Goal: Task Accomplishment & Management: Complete application form

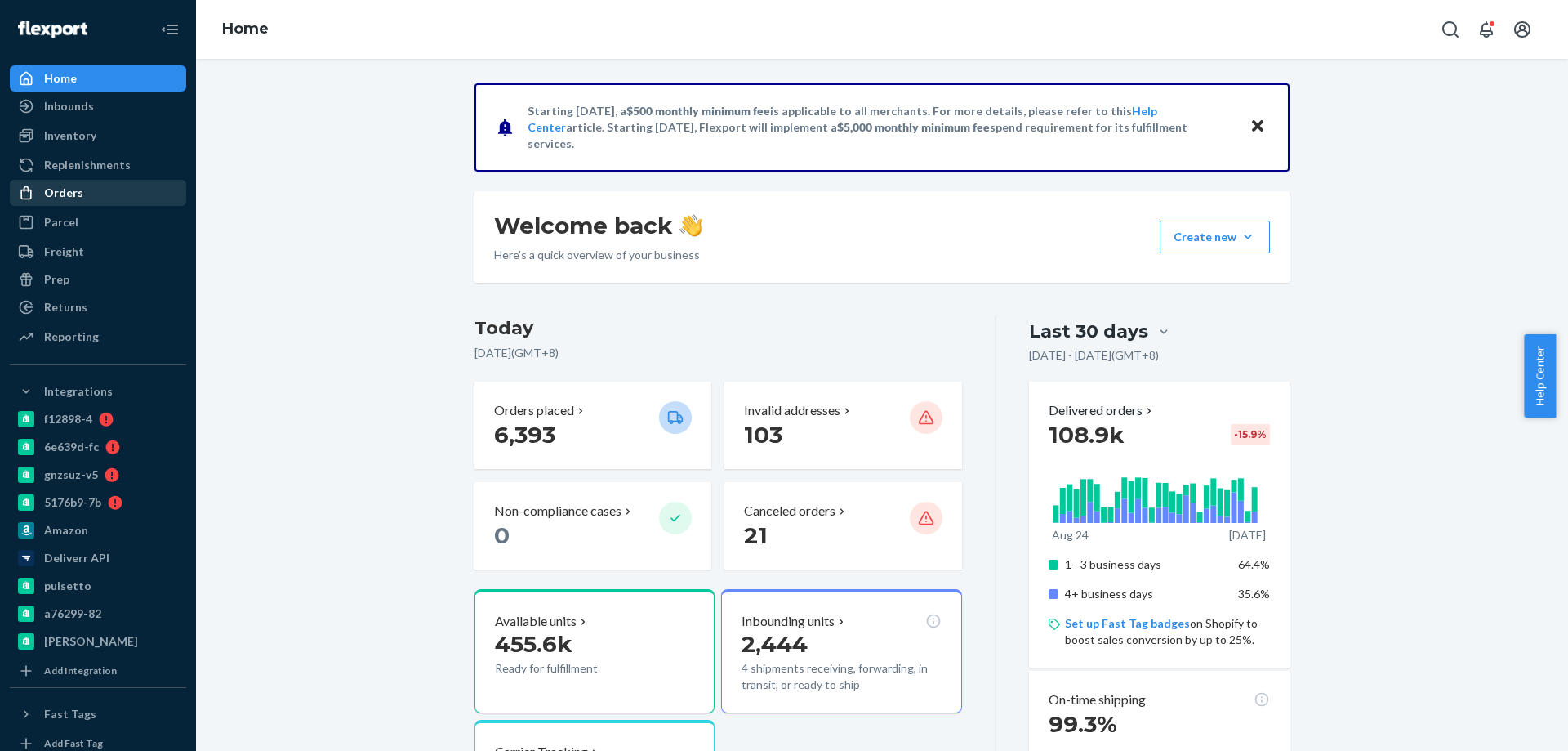
click at [63, 194] on div "Orders" at bounding box center [63, 193] width 39 height 16
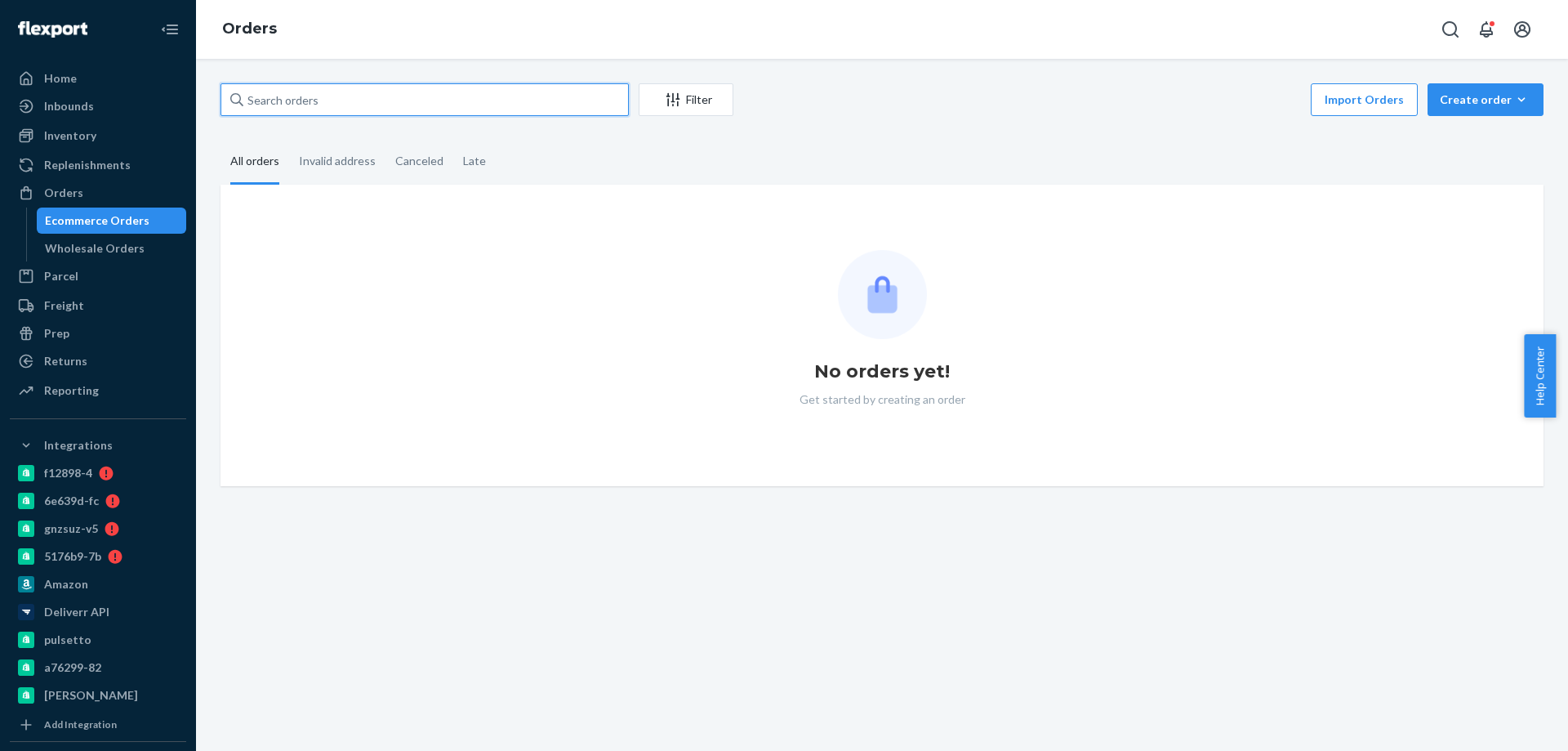
click at [325, 108] on input "text" at bounding box center [424, 100] width 409 height 33
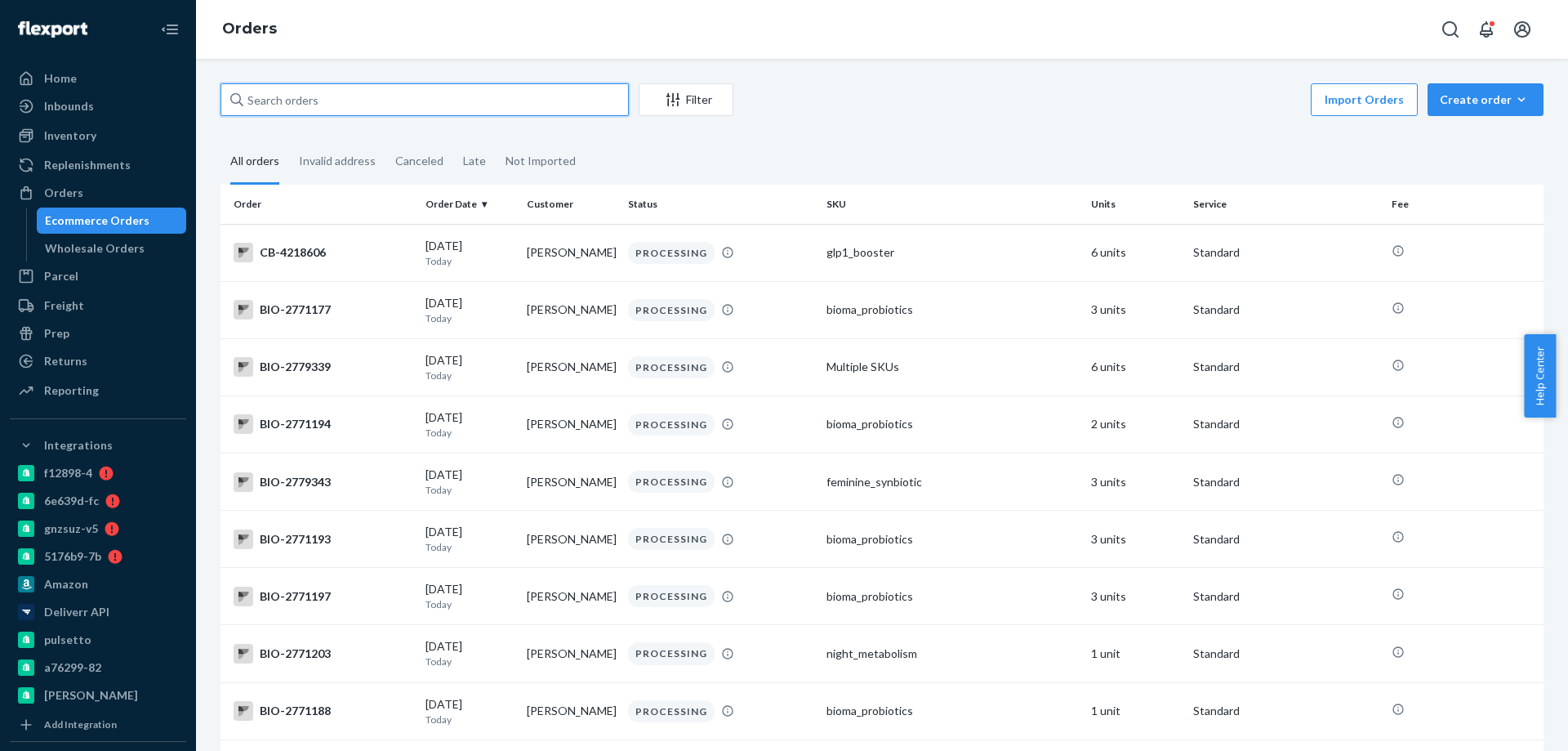
paste input "[STREET_ADDRESS]"
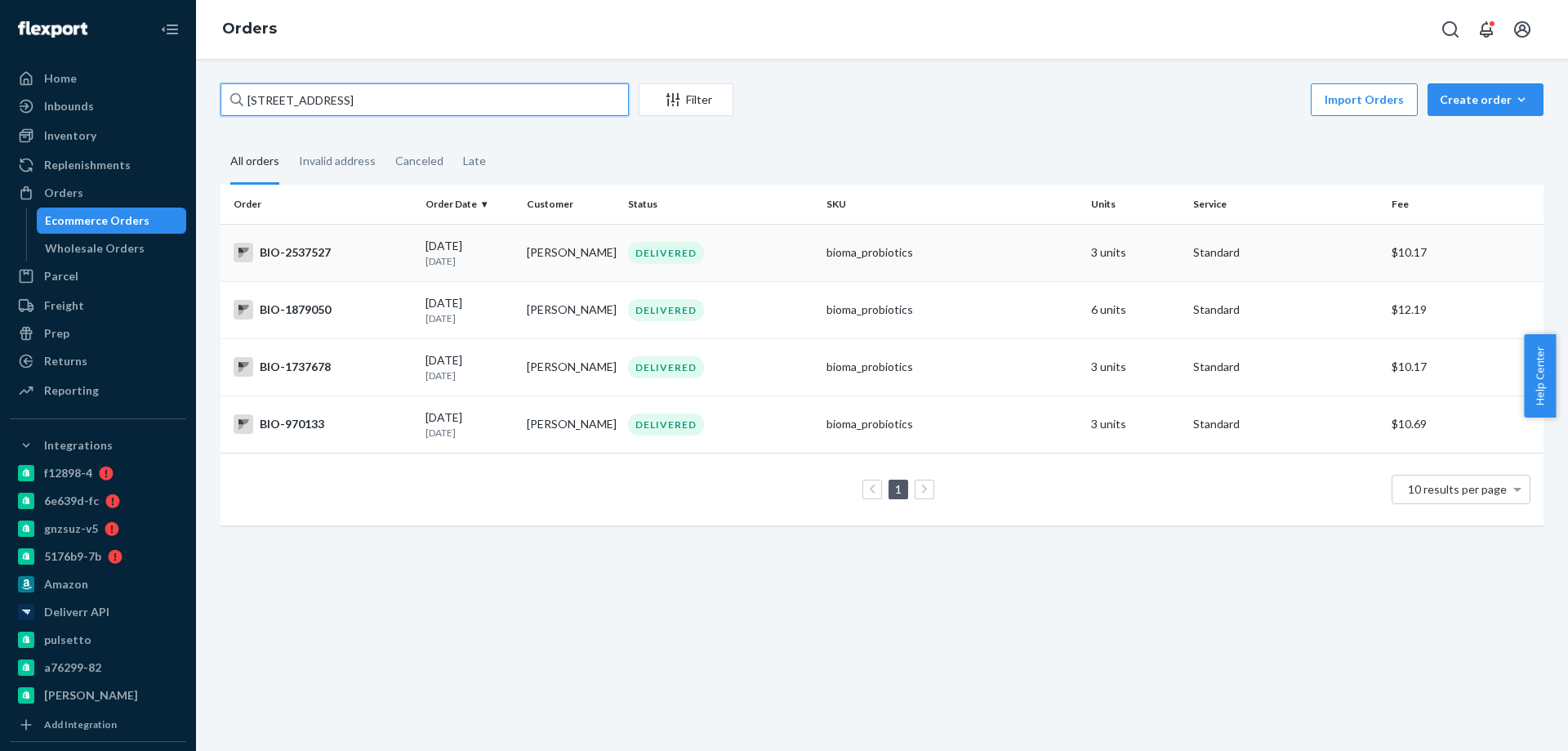
type input "[STREET_ADDRESS]"
click at [367, 255] on div "BIO-2537527" at bounding box center [323, 253] width 179 height 20
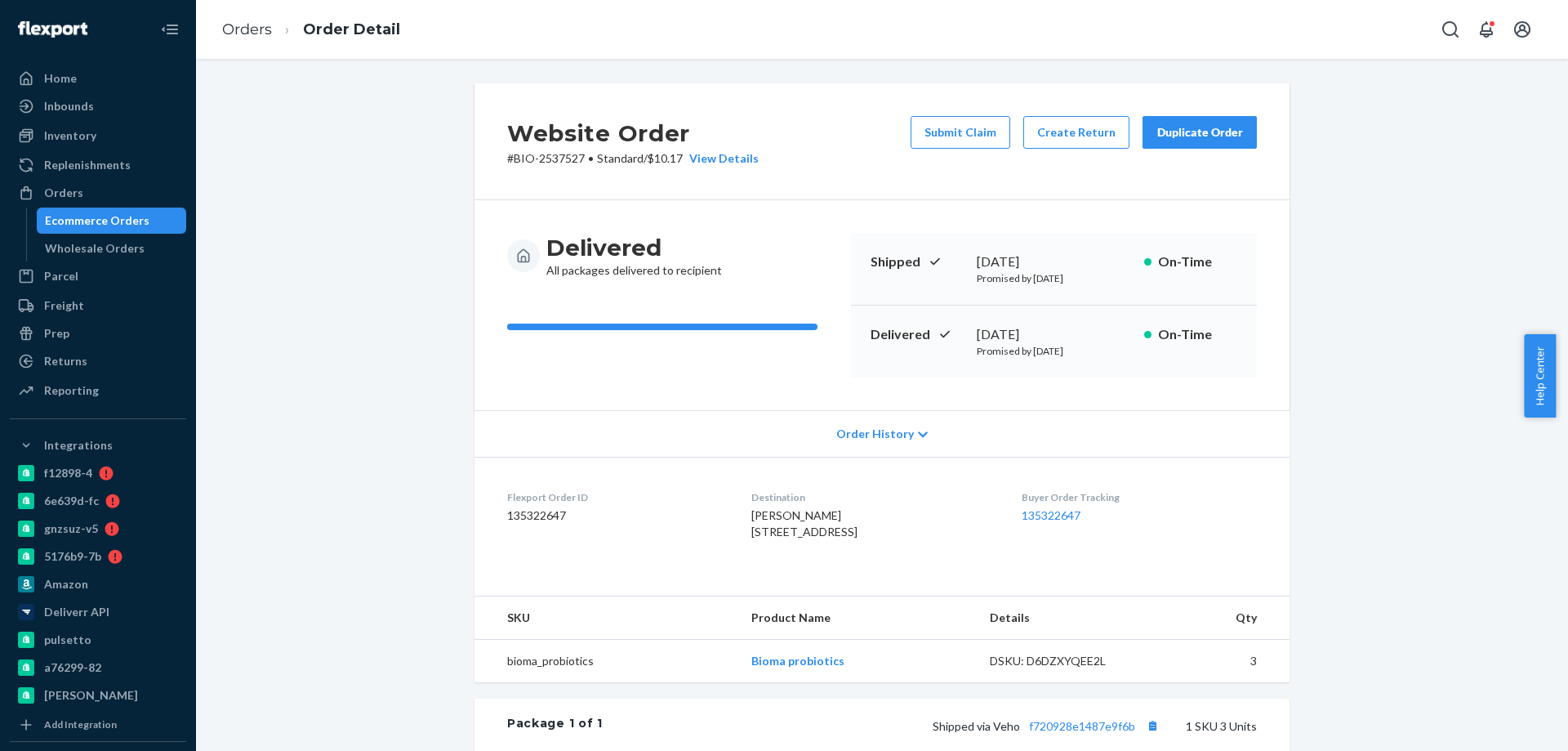
click at [557, 163] on p "# BIO-2537527 • Standard / $10.17 View Details" at bounding box center [632, 158] width 251 height 16
copy p "2537527"
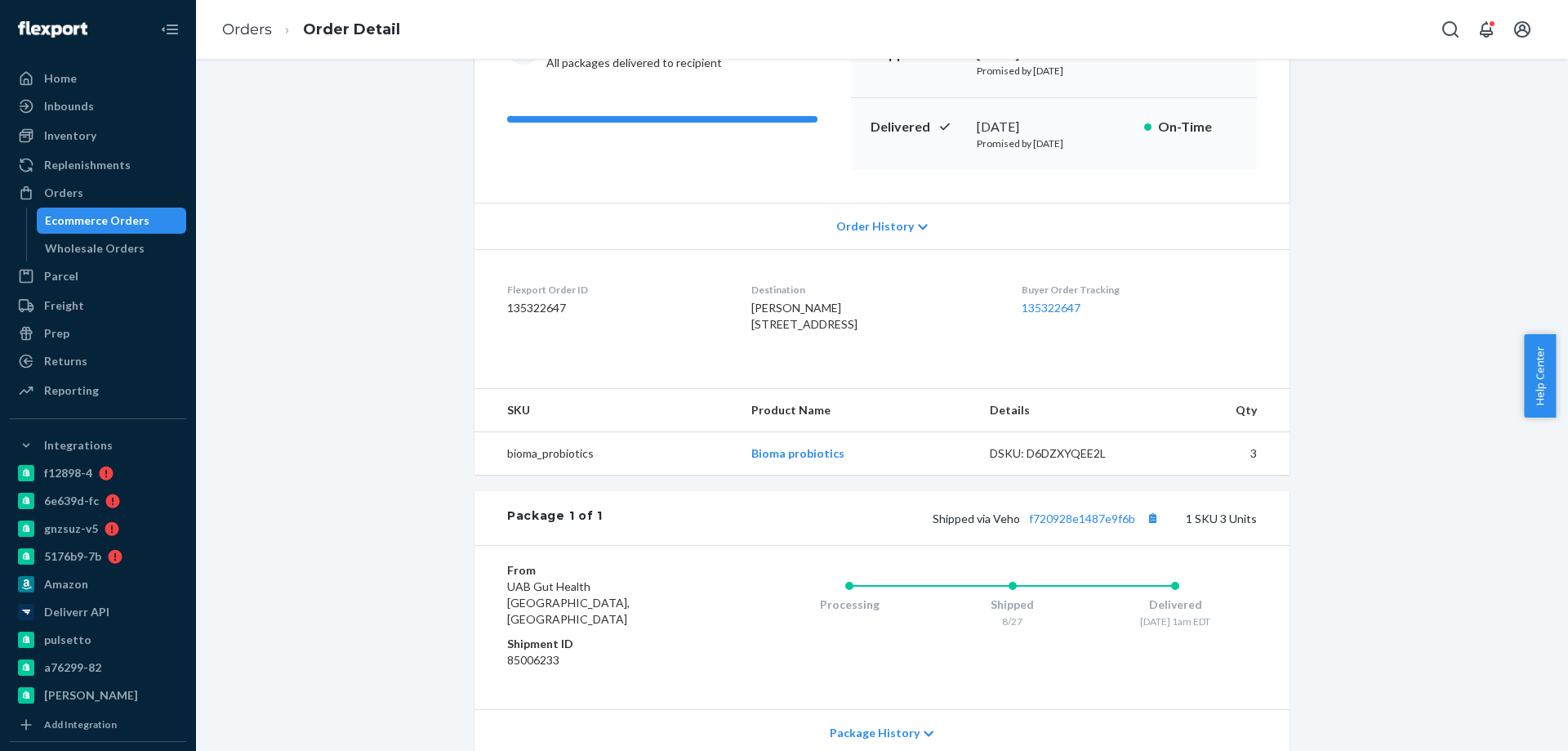
scroll to position [245, 0]
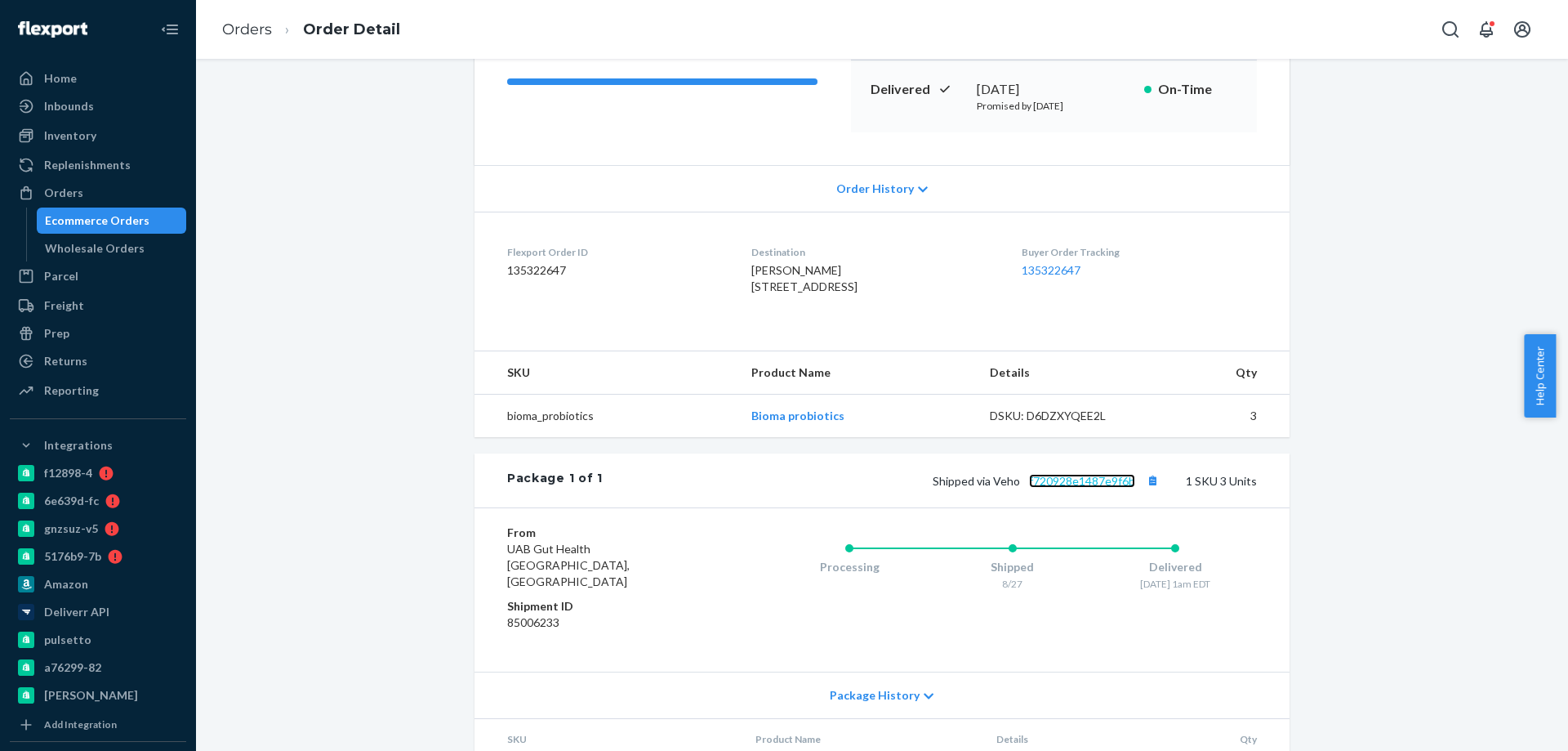
click at [1084, 488] on link "f720928e1487e9f6b" at bounding box center [1082, 481] width 106 height 14
click at [256, 32] on link "Orders" at bounding box center [247, 29] width 50 height 18
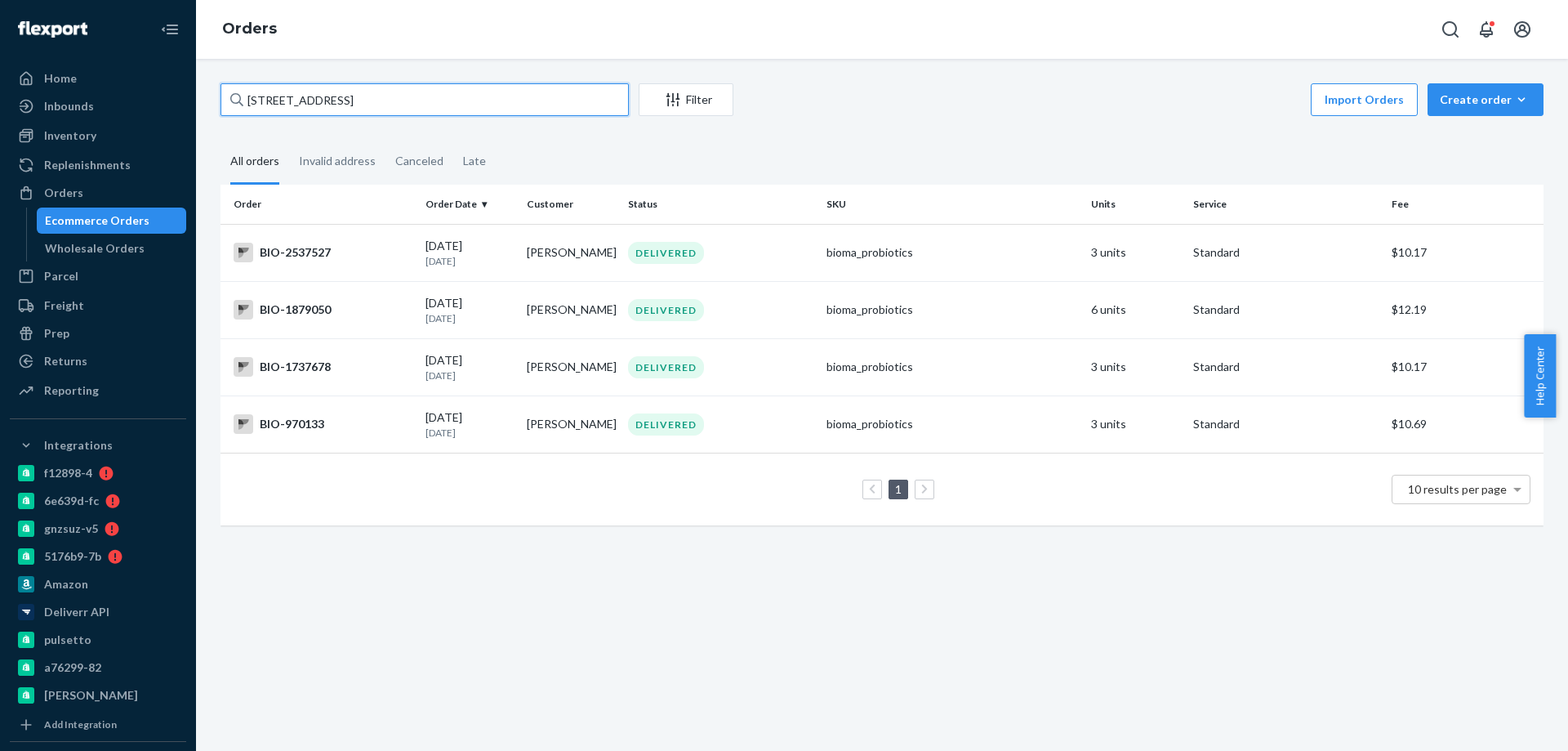
click at [369, 111] on input "[STREET_ADDRESS]" at bounding box center [424, 100] width 409 height 33
paste input "2579430"
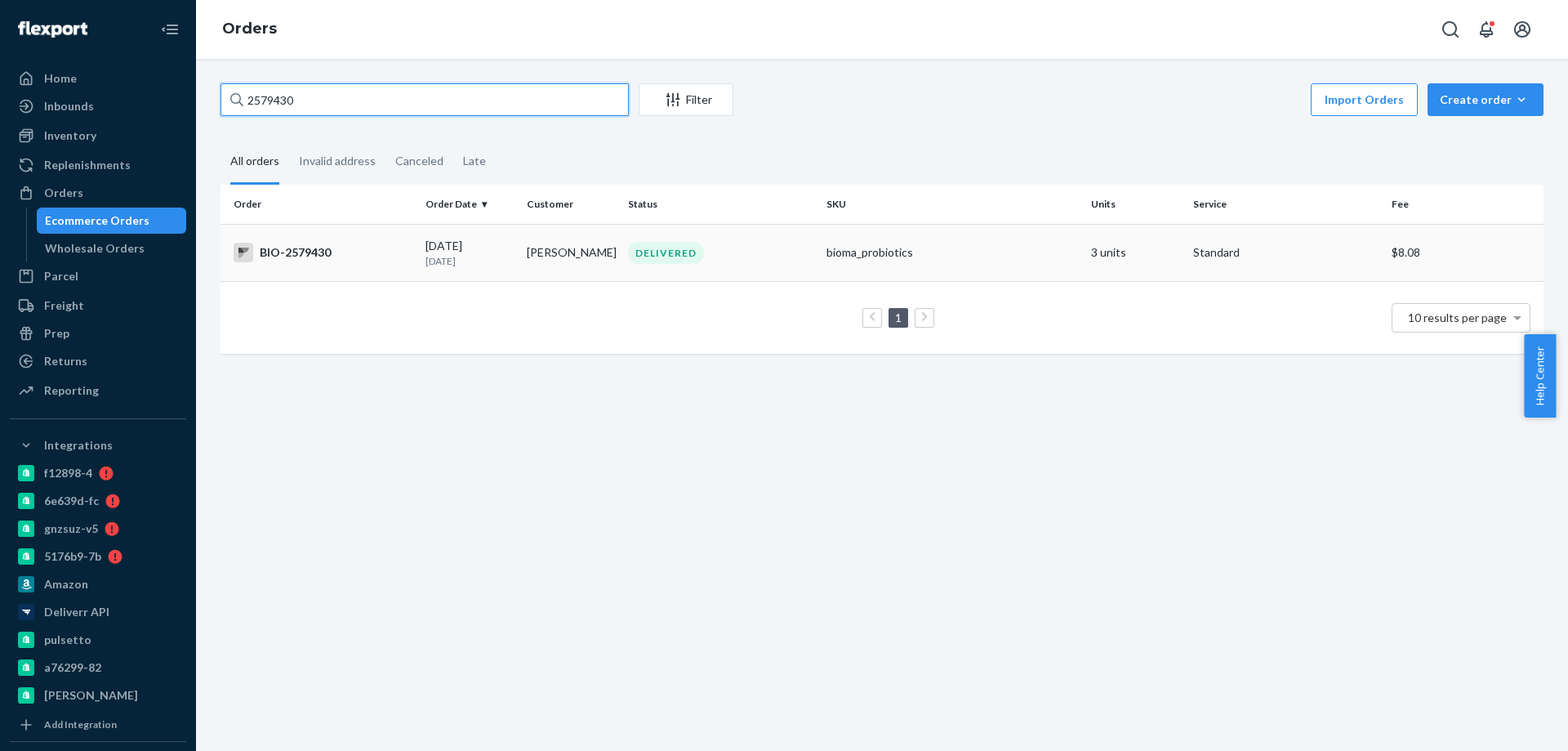
type input "2579430"
click at [390, 272] on td "BIO-2579430" at bounding box center [319, 252] width 198 height 57
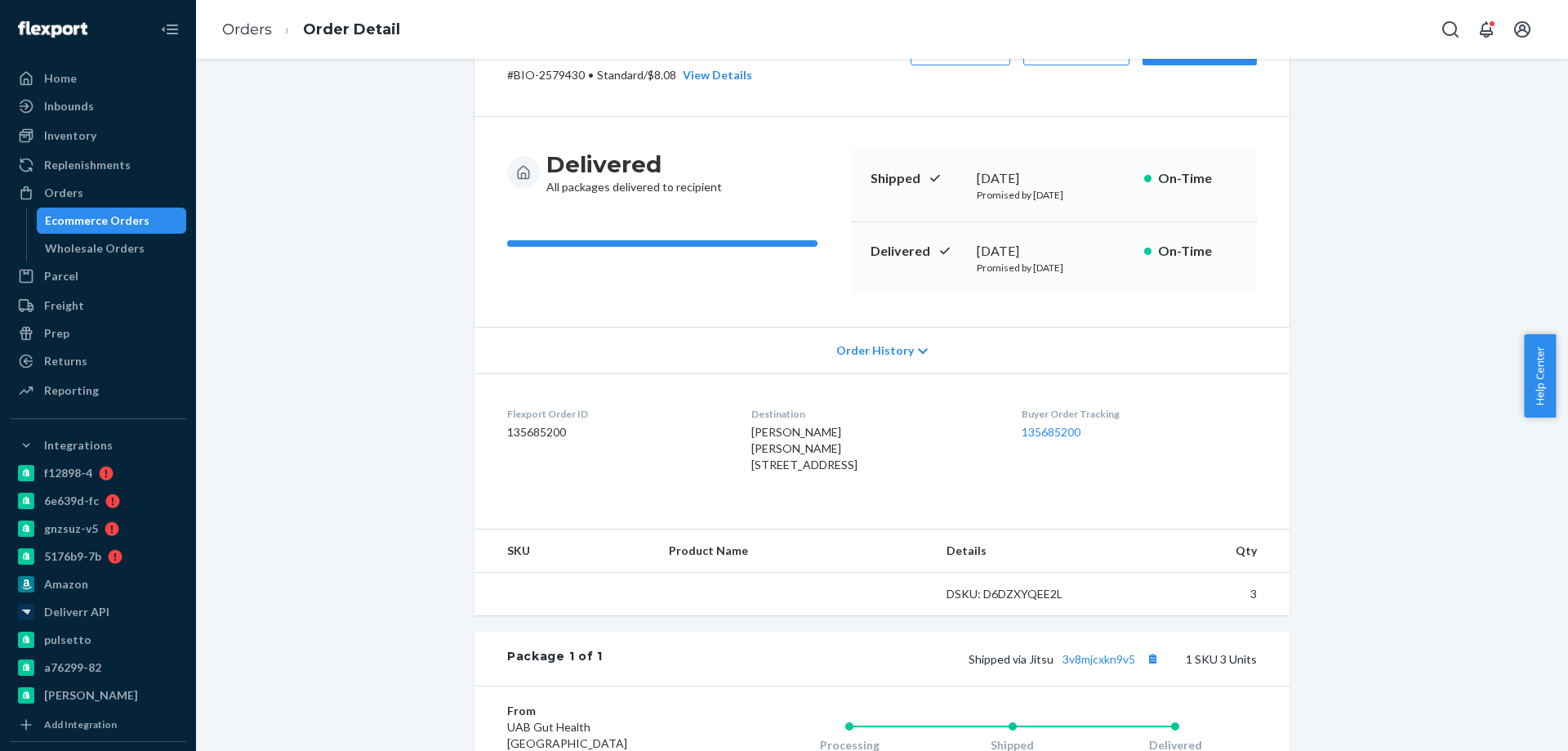
scroll to position [245, 0]
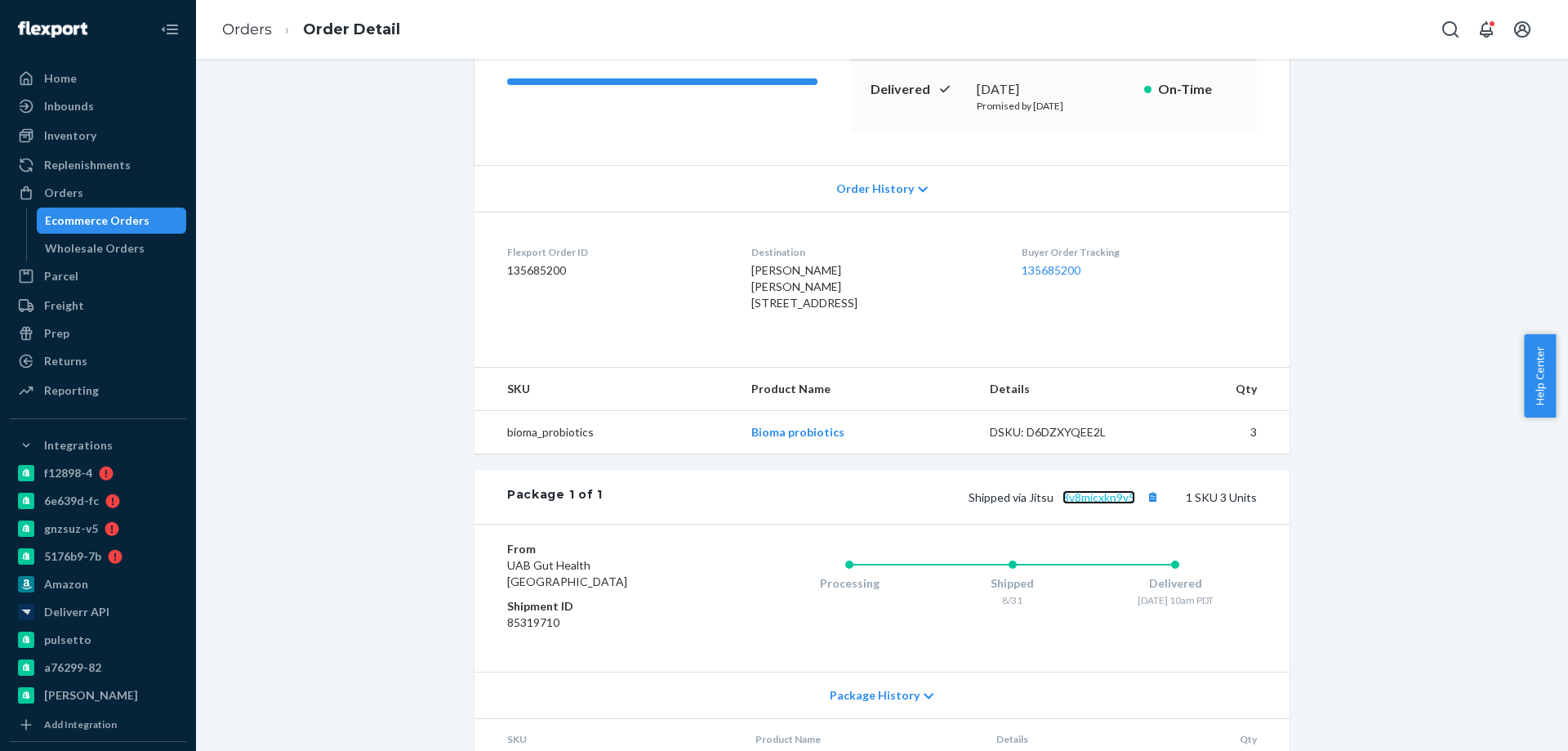
click at [1092, 504] on link "3v8mjcxkn9v5" at bounding box center [1099, 497] width 73 height 14
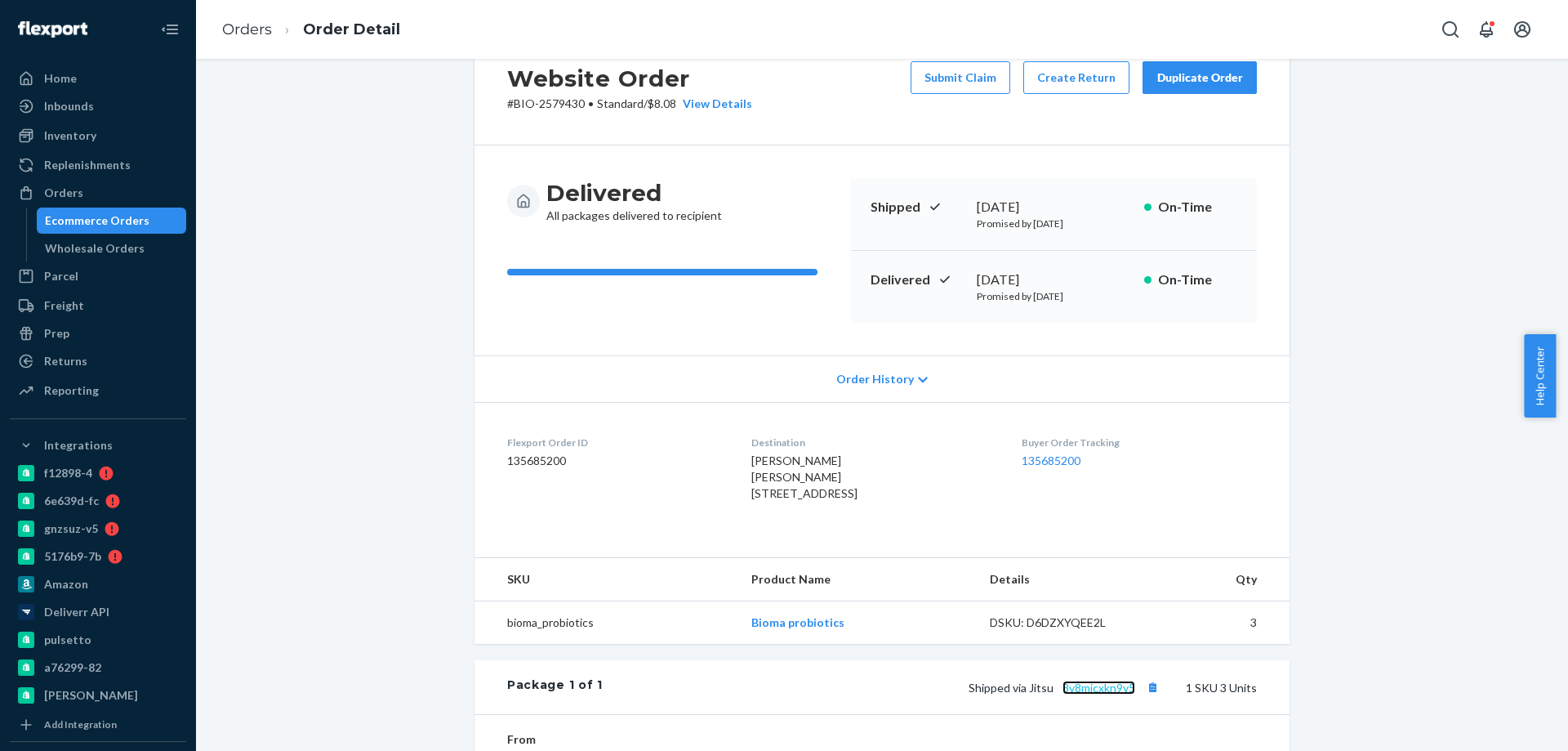
scroll to position [0, 0]
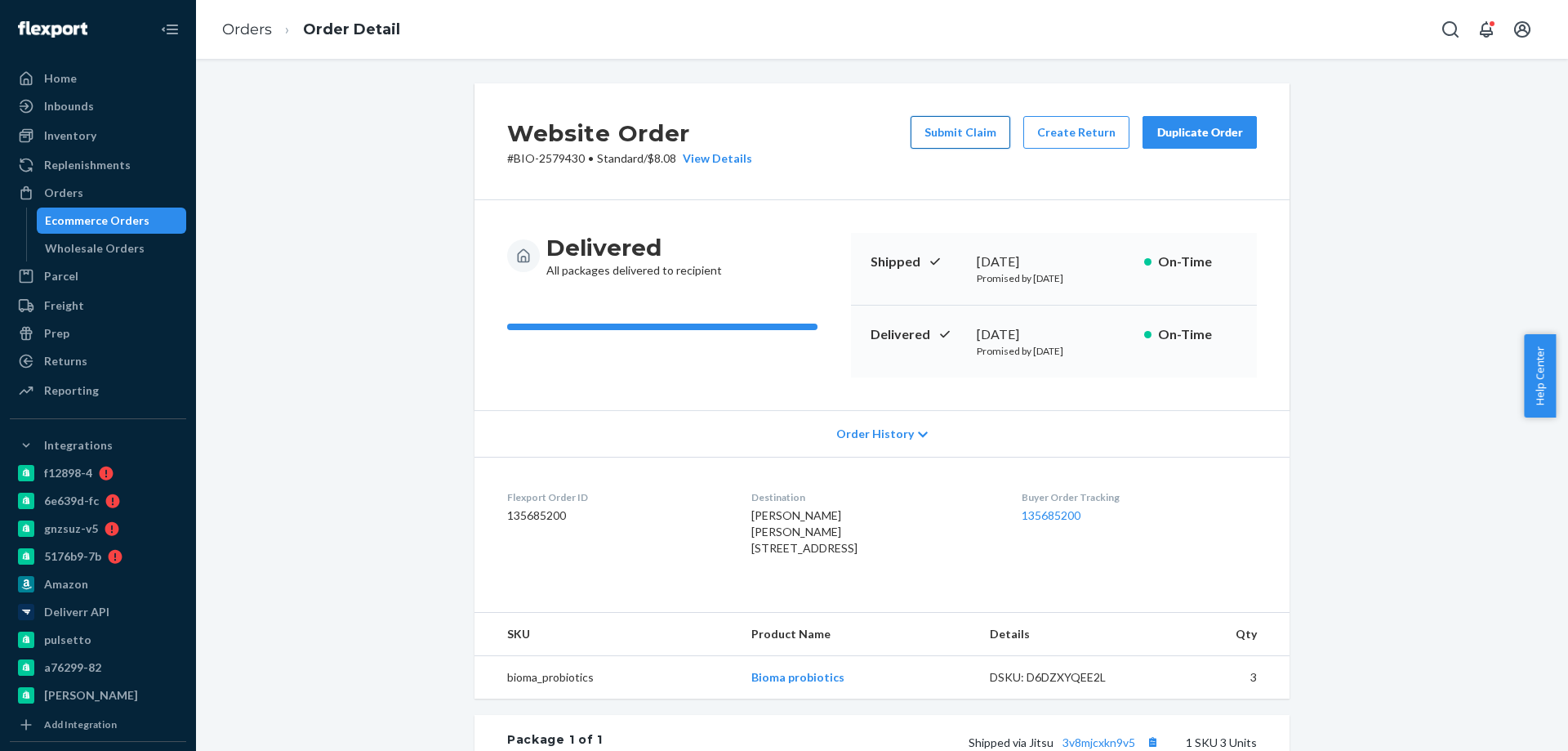
click at [962, 127] on button "Submit Claim" at bounding box center [961, 132] width 100 height 33
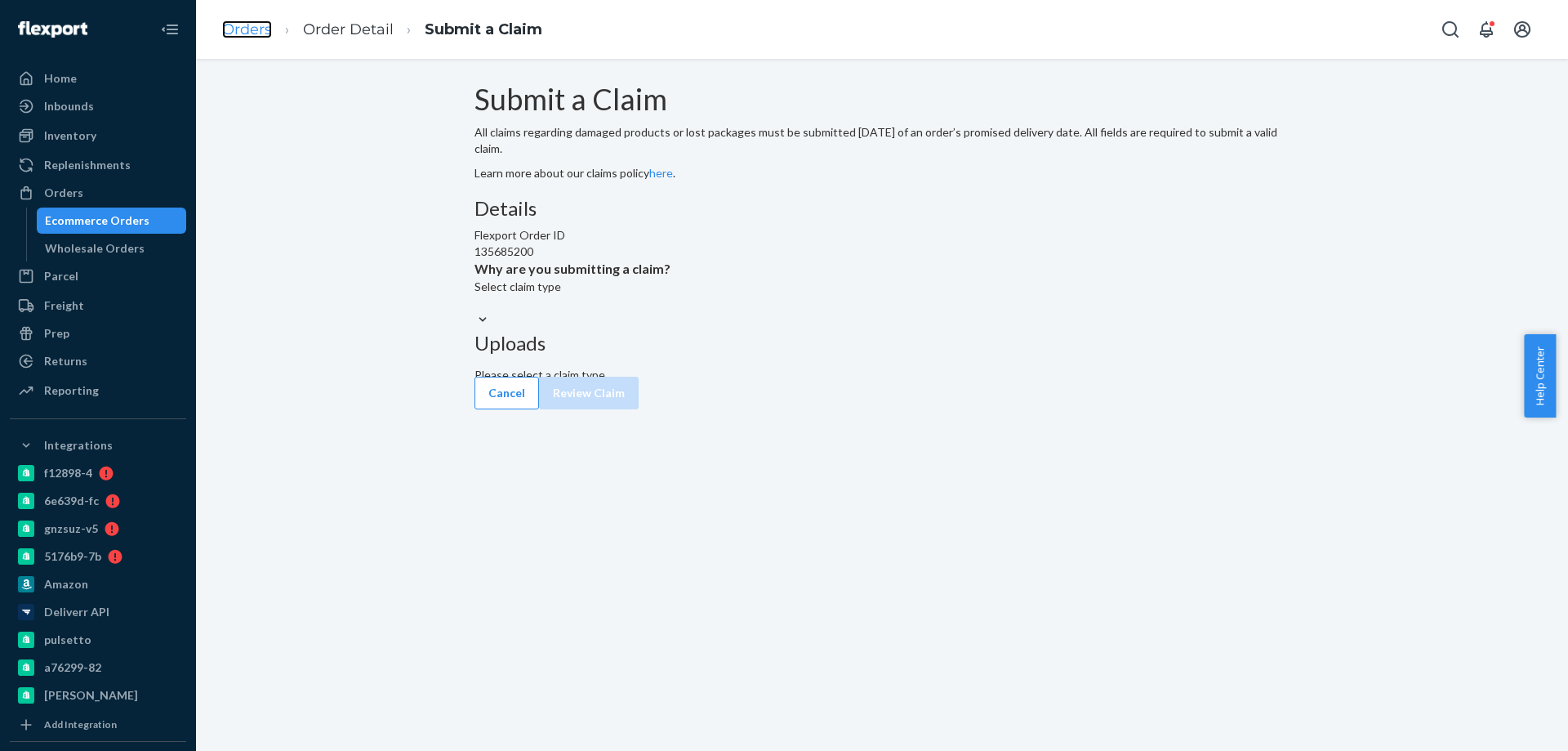
click at [251, 31] on link "Orders" at bounding box center [247, 29] width 50 height 18
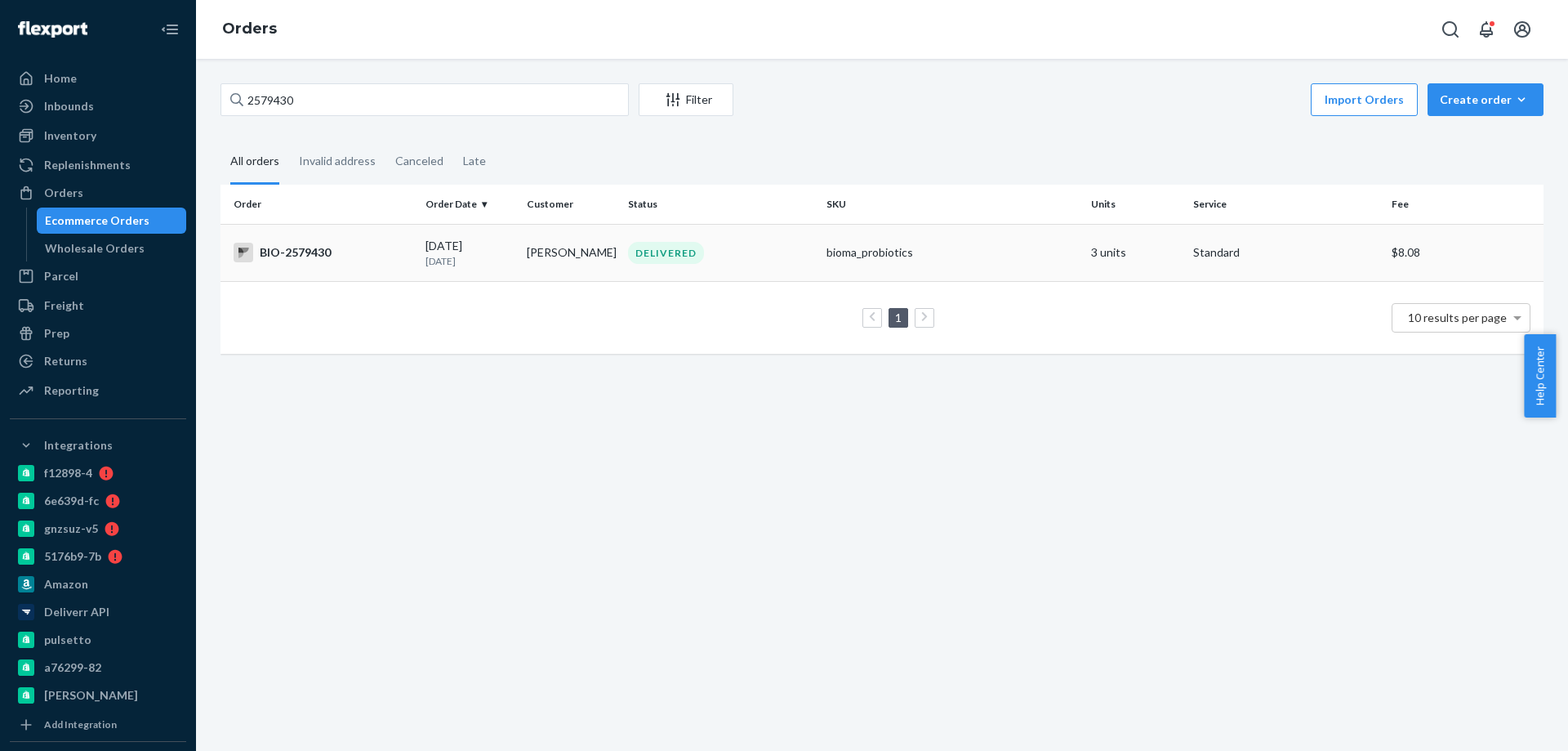
click at [373, 263] on td "BIO-2579430" at bounding box center [319, 252] width 198 height 57
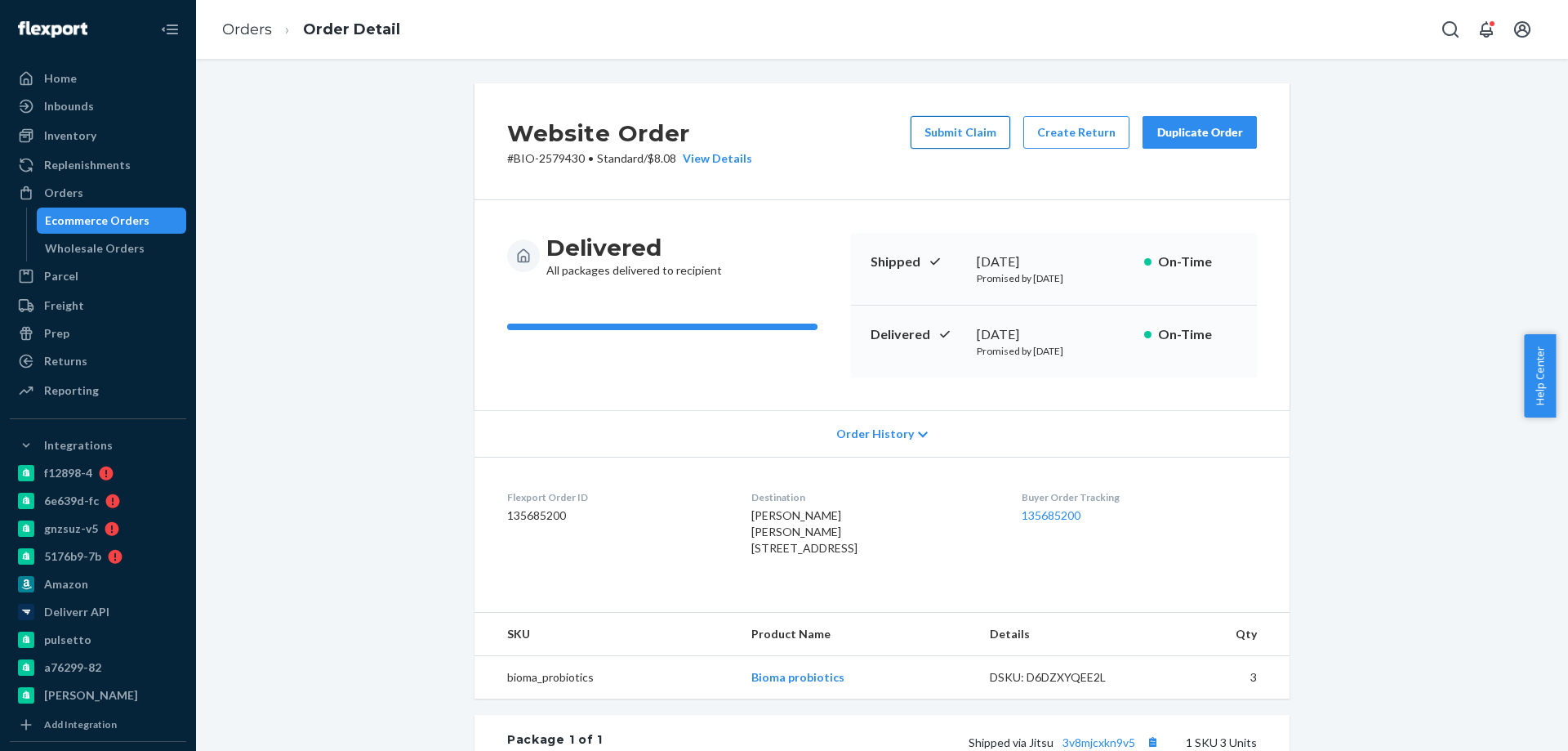
click at [956, 132] on button "Submit Claim" at bounding box center [961, 132] width 100 height 33
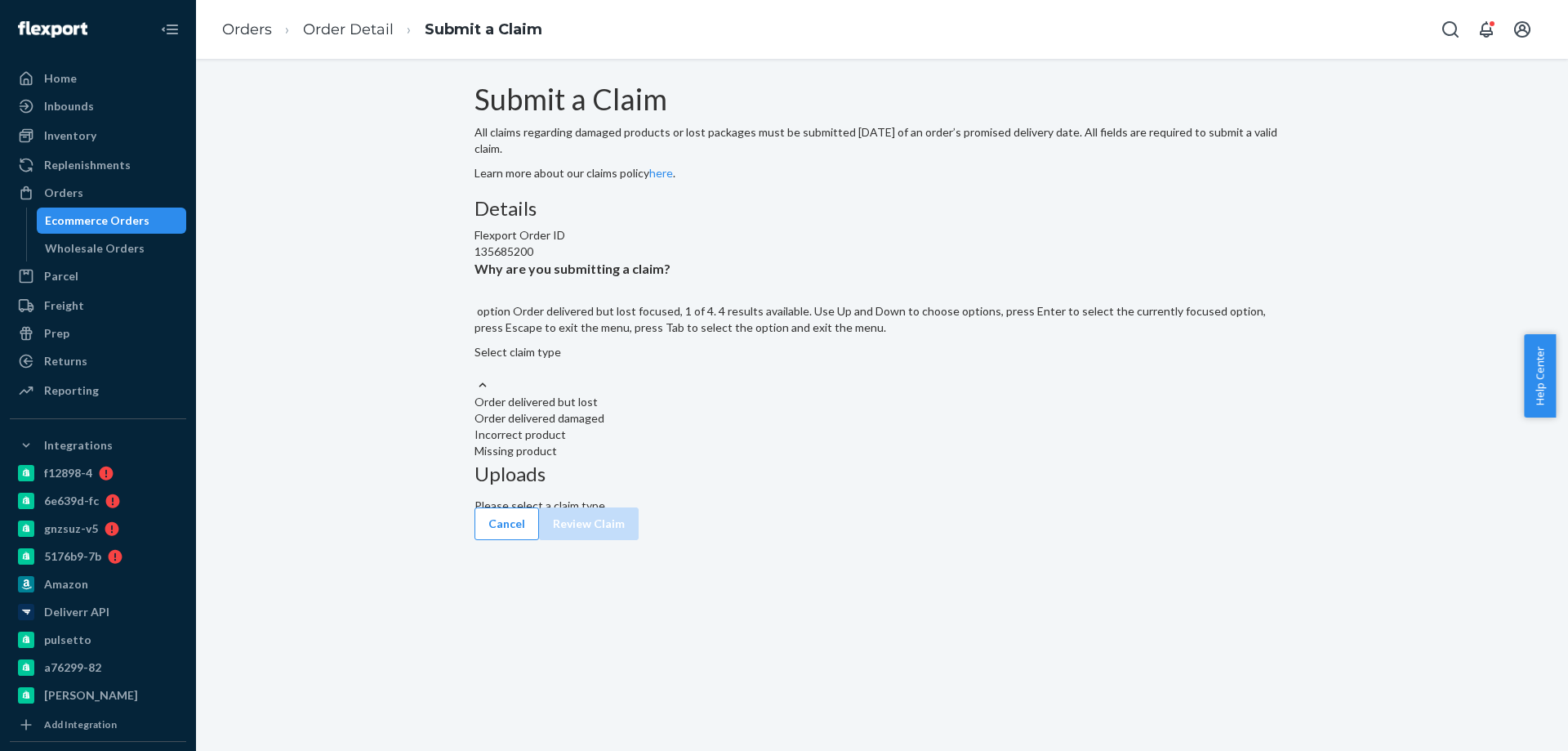
click at [762, 377] on div "Select claim type" at bounding box center [883, 360] width 815 height 33
click at [476, 377] on input "Why are you submitting a claim? option Order delivered but lost focused, 1 of 4…" at bounding box center [476, 369] width 2 height 16
click at [730, 411] on div "Order delivered but lost" at bounding box center [883, 402] width 815 height 16
click at [476, 377] on input "Why are you submitting a claim? option Order delivered but lost focused, 1 of 4…" at bounding box center [476, 369] width 2 height 16
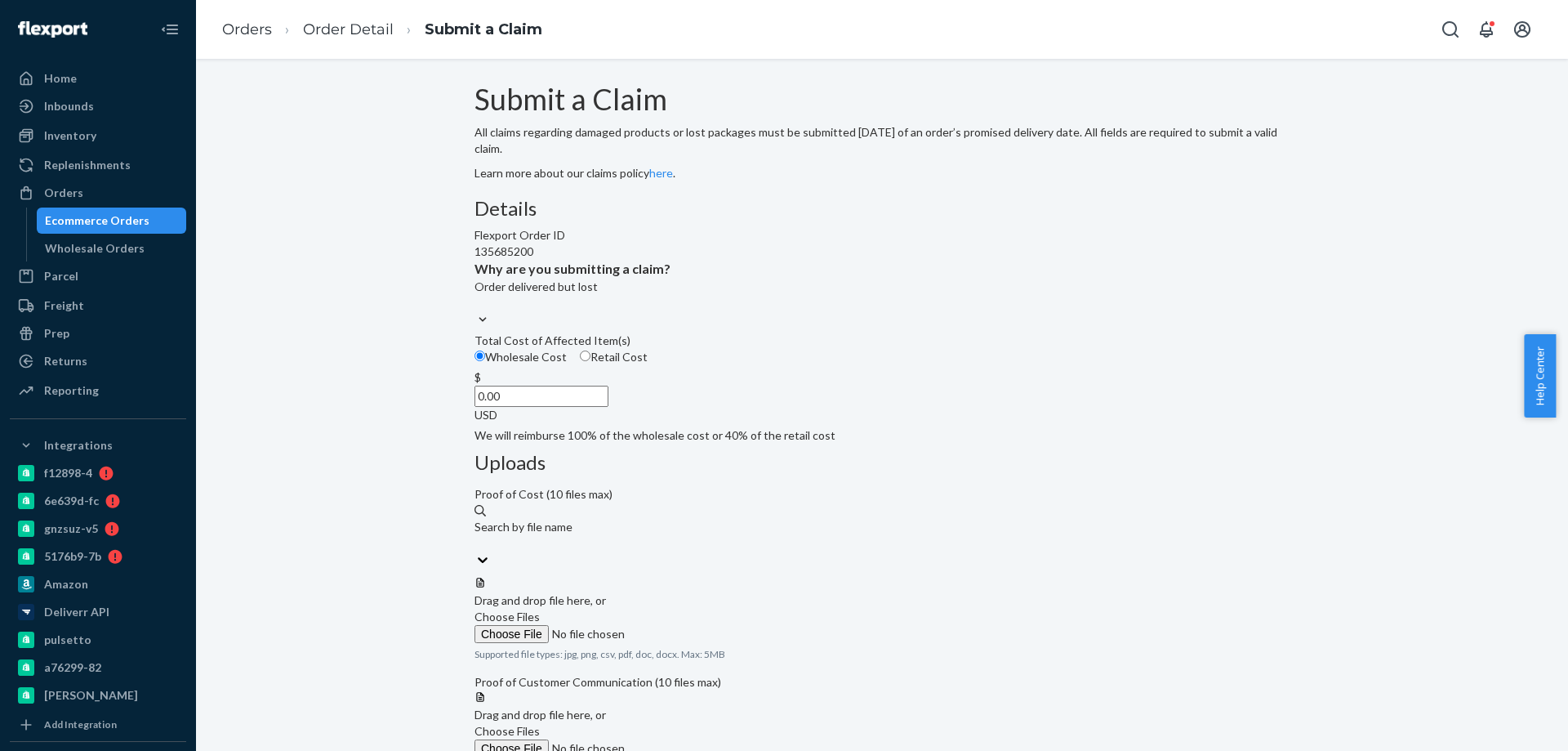
drag, startPoint x: 793, startPoint y: 238, endPoint x: 812, endPoint y: 323, distance: 87.1
click at [793, 181] on div "Submit a Claim All claims regarding damaged products or lost packages must be s…" at bounding box center [883, 133] width 815 height 98
click at [609, 407] on input "0.00" at bounding box center [541, 396] width 134 height 21
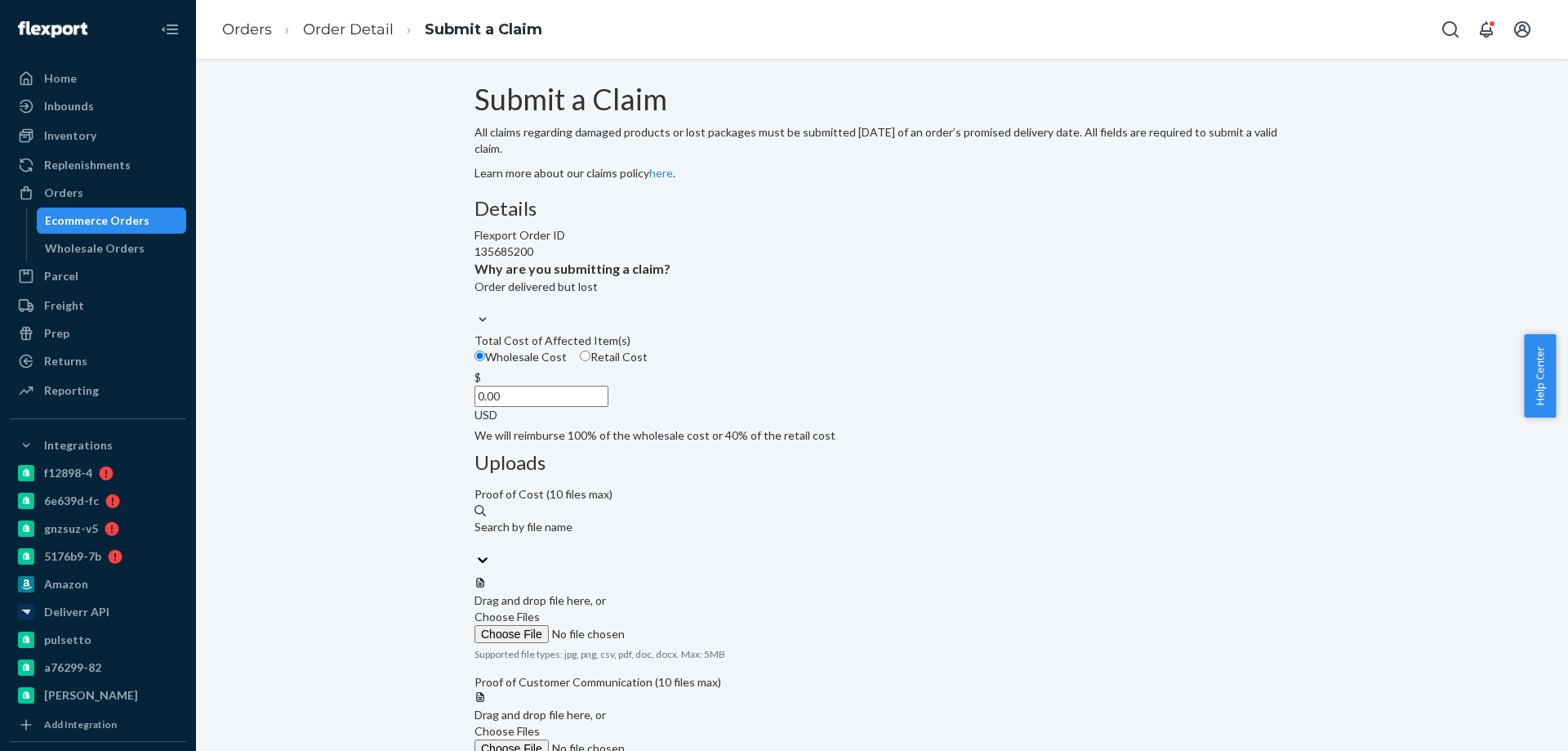
paste input "69.36"
type input "69.36"
click at [540, 610] on span "Choose Files" at bounding box center [508, 616] width 66 height 14
click at [697, 625] on input "Choose Files" at bounding box center [586, 634] width 222 height 18
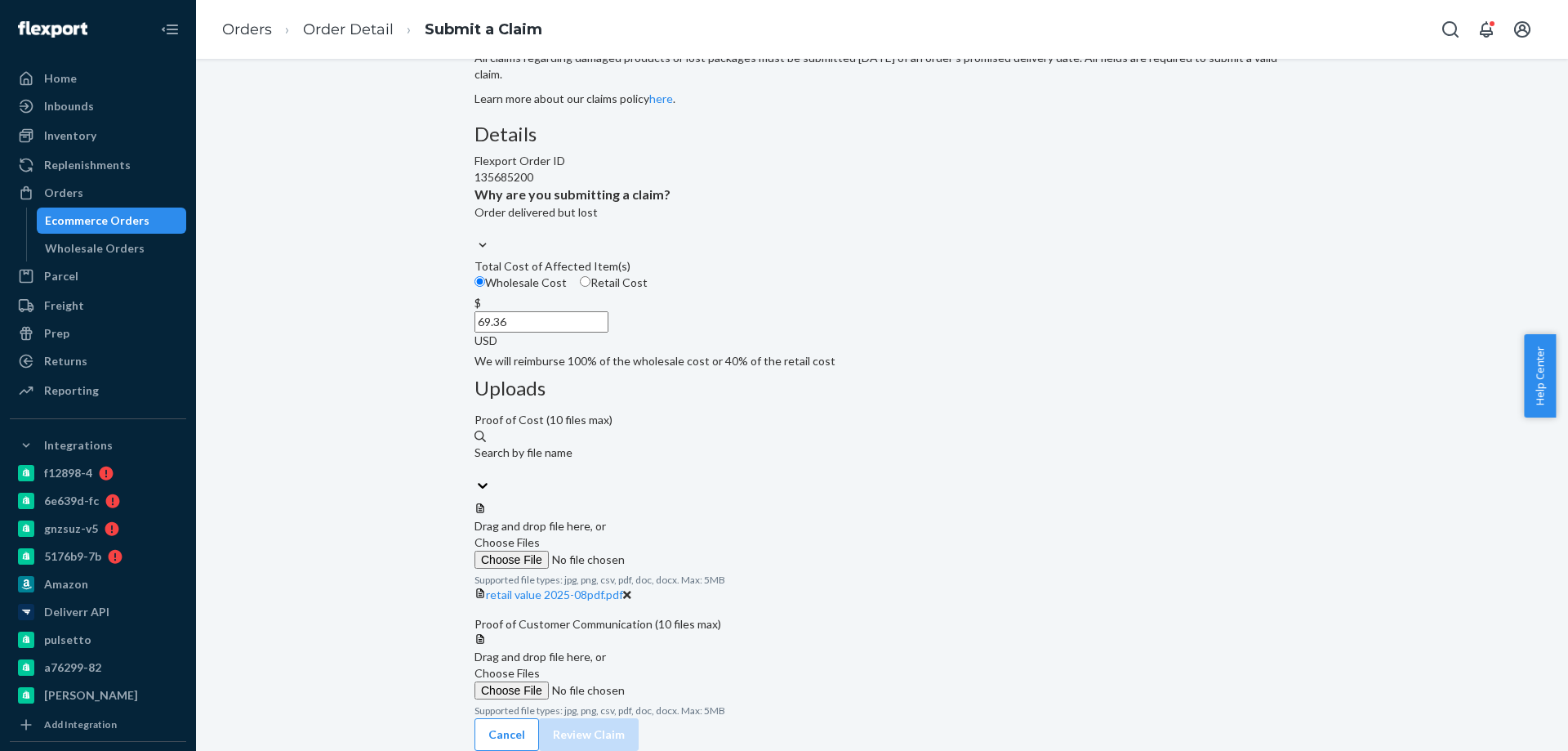
scroll to position [140, 0]
click at [540, 666] on span "Choose Files" at bounding box center [508, 673] width 66 height 14
click at [697, 682] on input "Choose Files" at bounding box center [586, 691] width 222 height 18
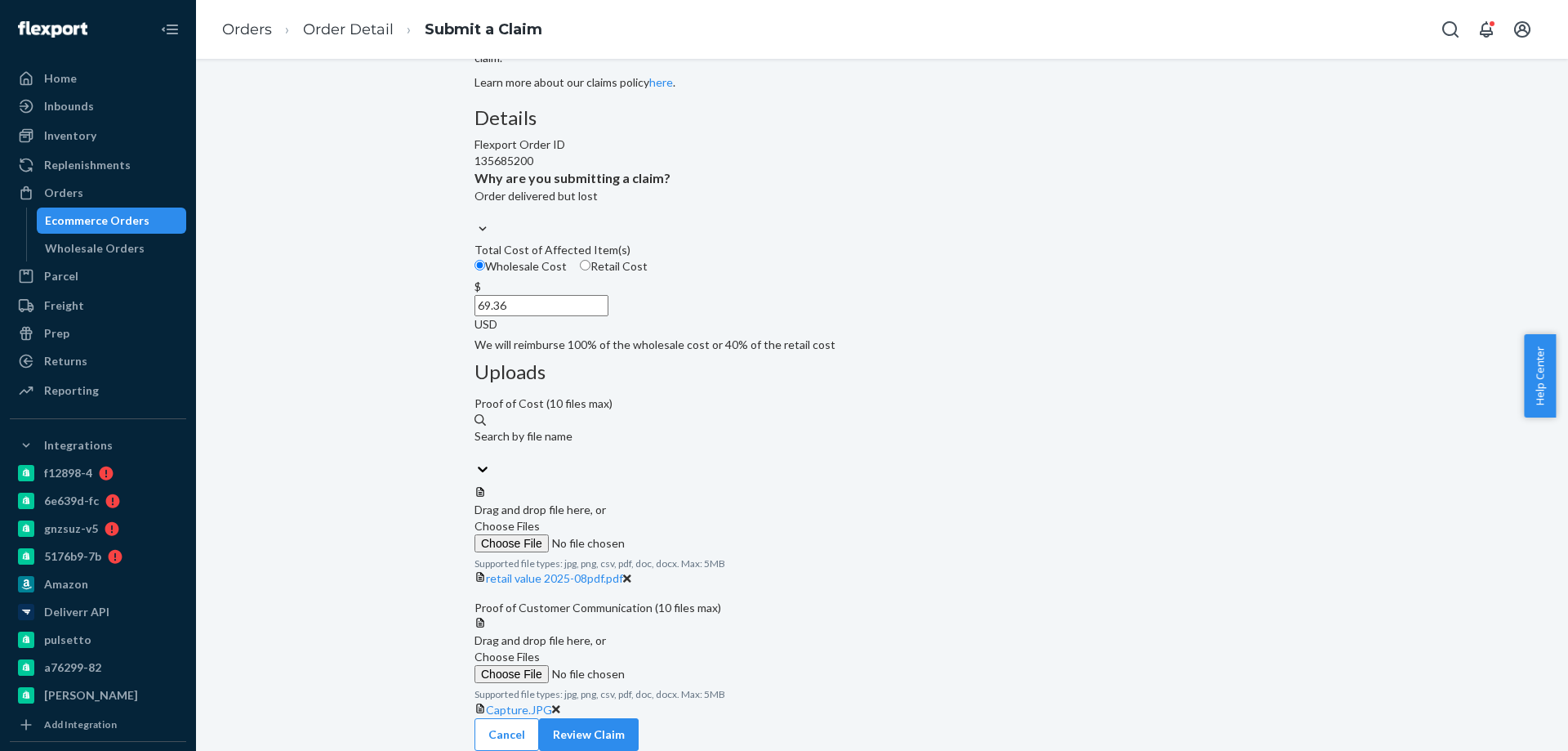
click at [697, 649] on label "Choose Files" at bounding box center [586, 666] width 222 height 35
click at [697, 665] on input "Choose Files" at bounding box center [586, 675] width 222 height 18
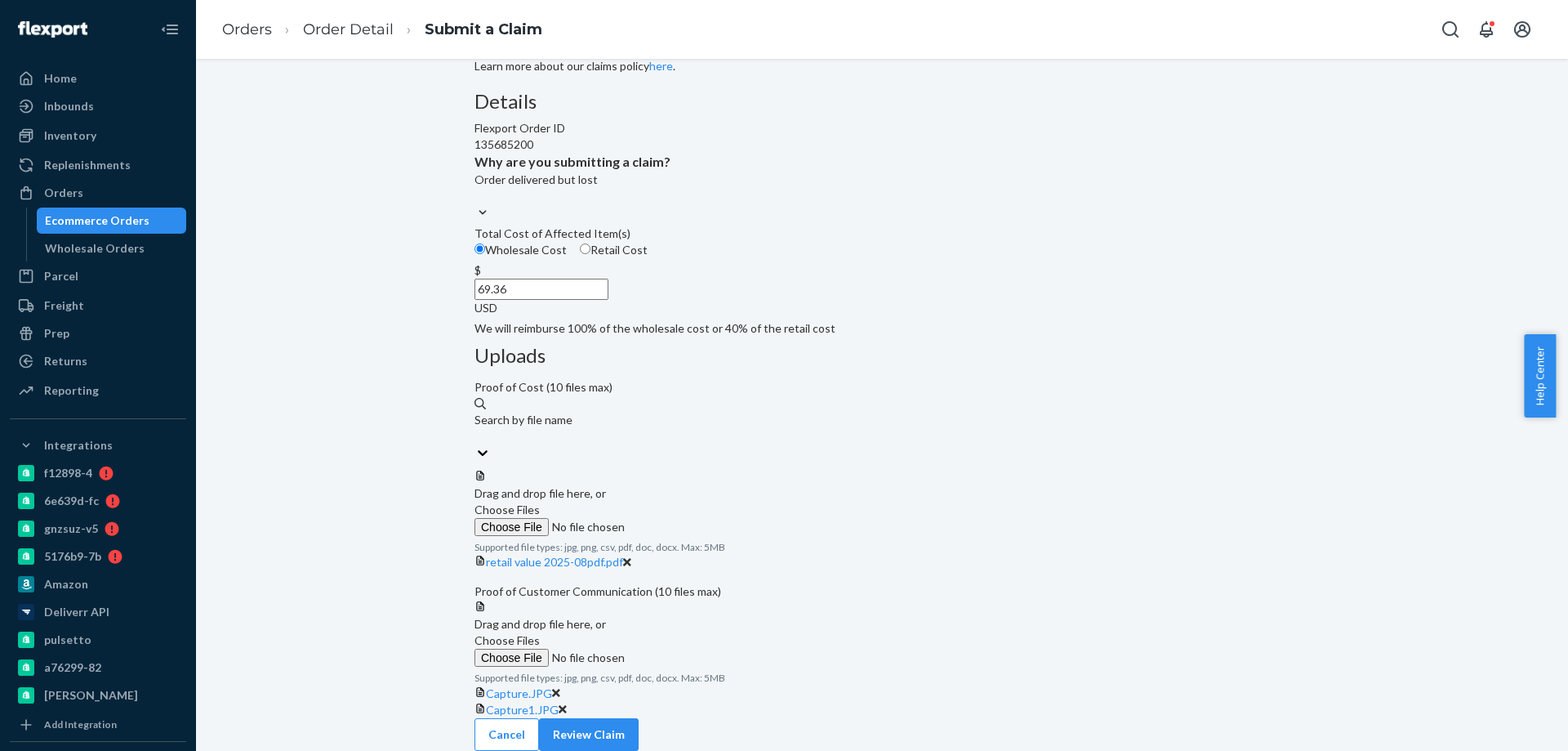
scroll to position [268, 0]
click at [639, 718] on button "Review Claim" at bounding box center [589, 735] width 100 height 33
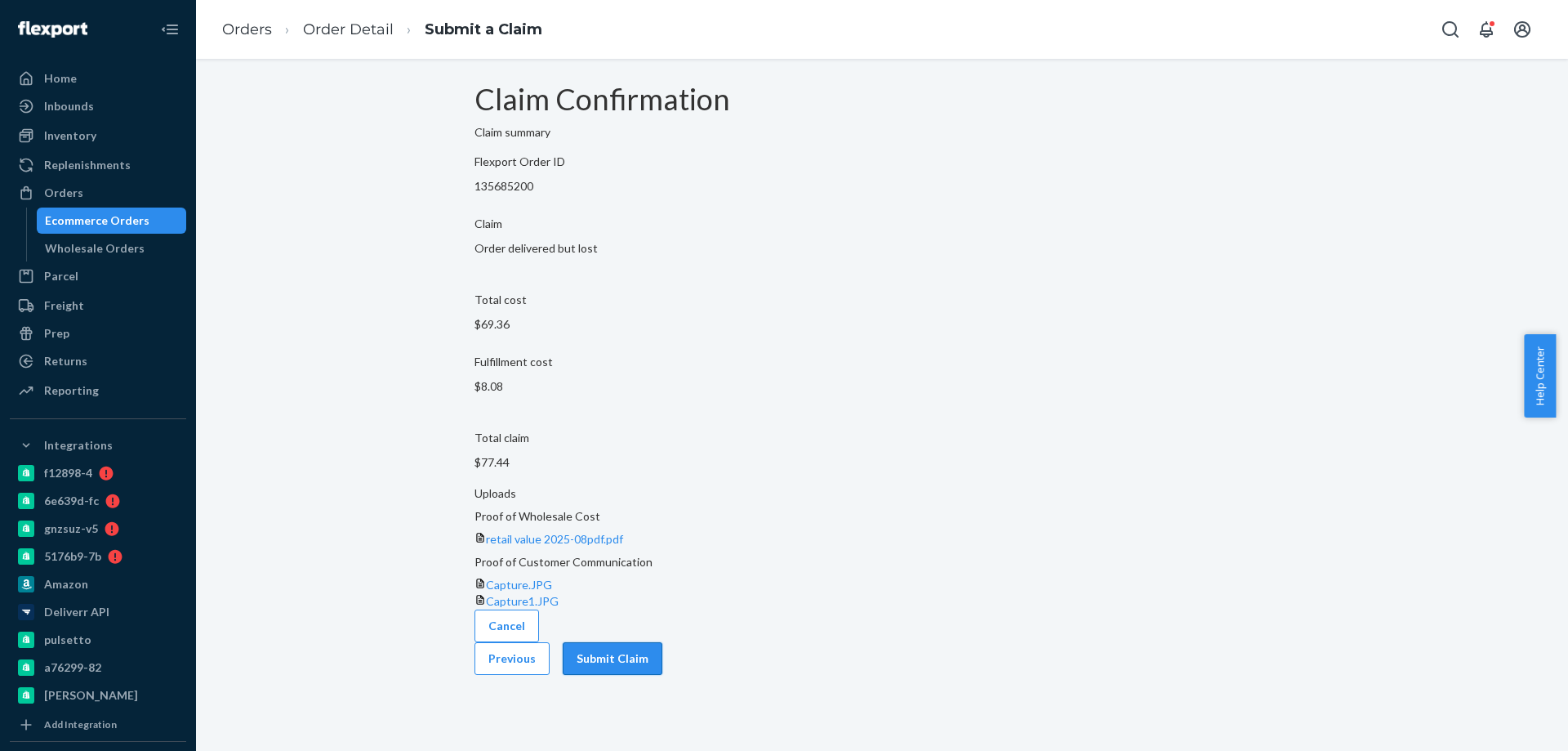
click at [663, 645] on button "Submit Claim" at bounding box center [612, 659] width 100 height 33
